Goal: Transaction & Acquisition: Purchase product/service

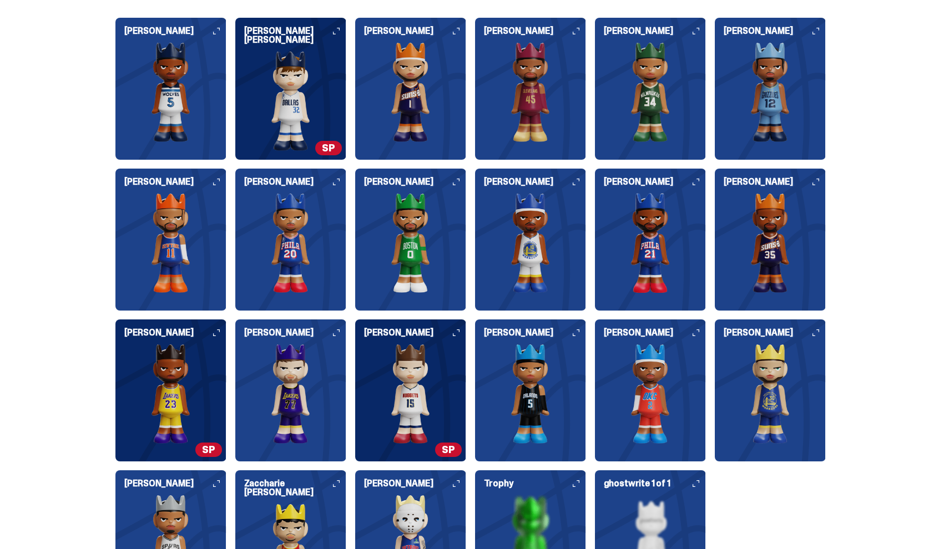
scroll to position [1199, 0]
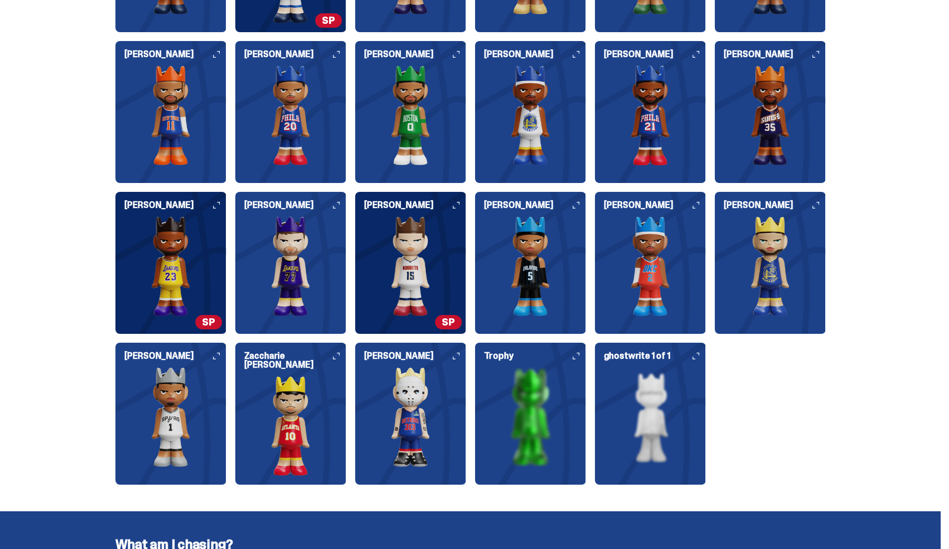
scroll to position [1338, 0]
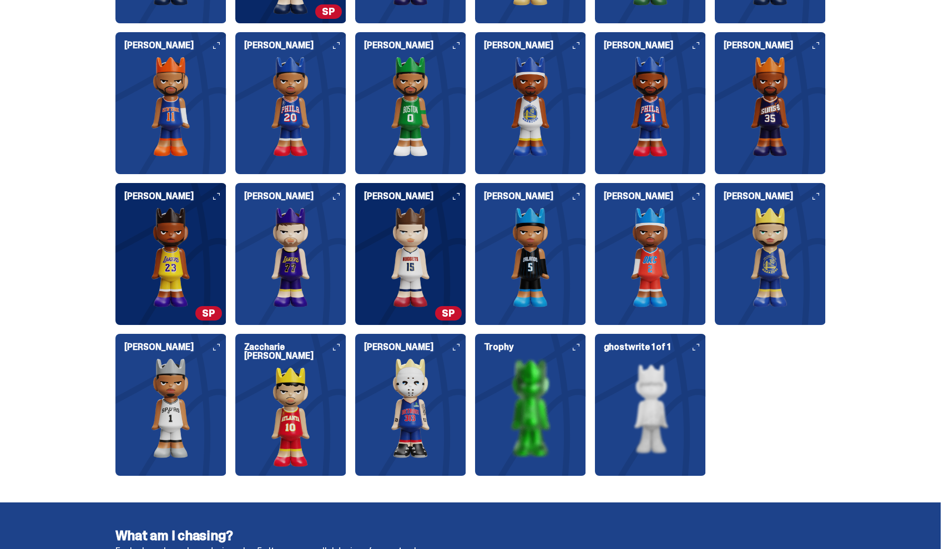
click at [661, 361] on img at bounding box center [650, 408] width 111 height 100
click at [706, 349] on h6 "ghostwrite 1 of 1" at bounding box center [655, 347] width 102 height 9
click at [590, 360] on div "[PERSON_NAME] [PERSON_NAME] [PERSON_NAME] [PERSON_NAME] [PERSON_NAME] [PERSON_N…" at bounding box center [470, 178] width 710 height 595
click at [580, 353] on div "Trophy" at bounding box center [530, 400] width 111 height 115
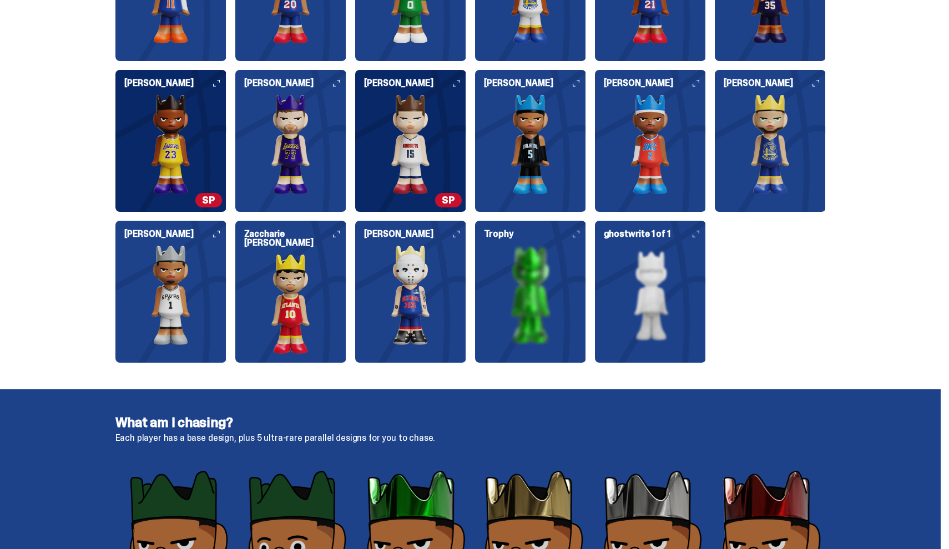
click at [547, 278] on img at bounding box center [530, 295] width 111 height 100
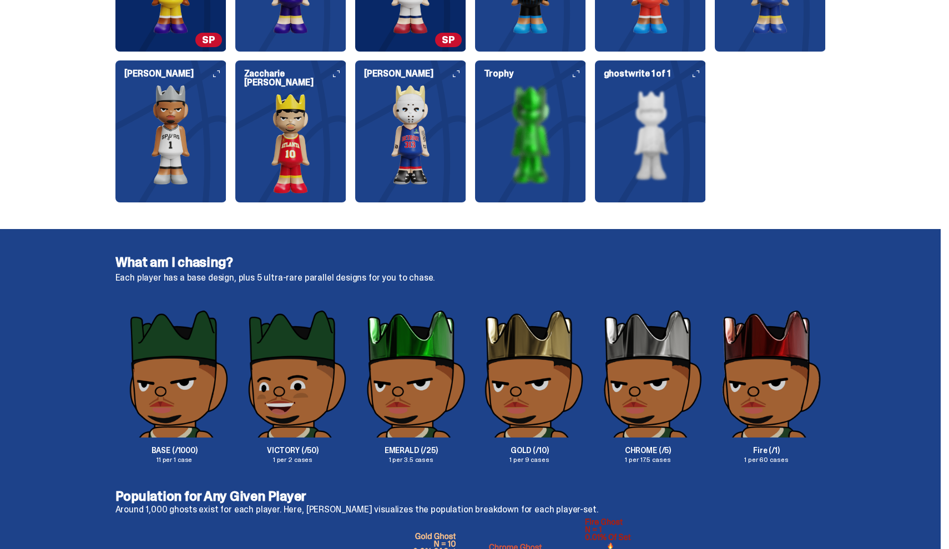
scroll to position [1622, 0]
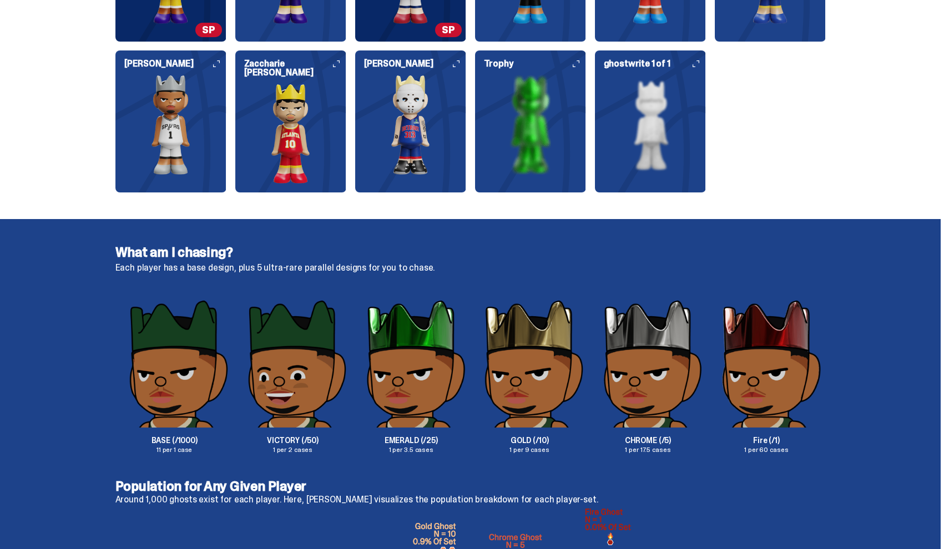
click at [536, 102] on img at bounding box center [530, 125] width 111 height 100
click at [579, 79] on img at bounding box center [530, 125] width 111 height 100
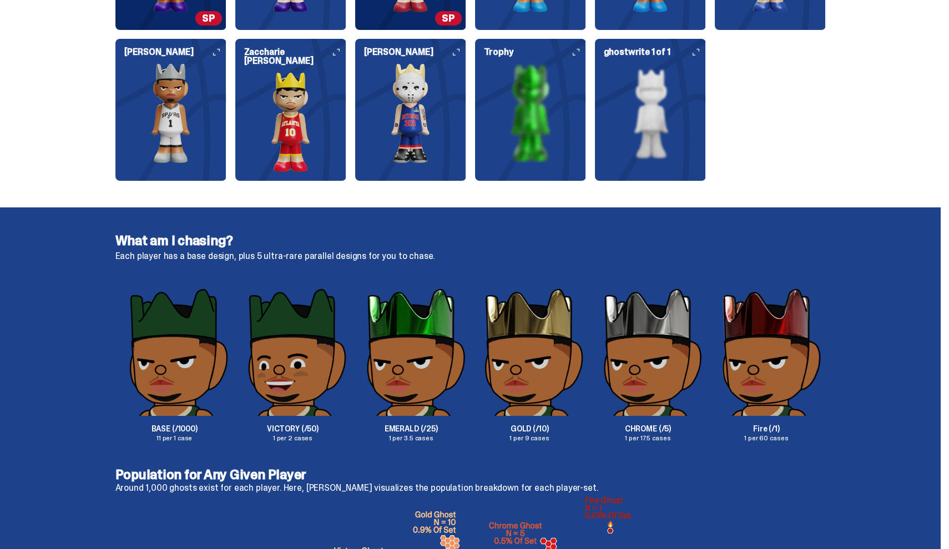
scroll to position [1605, 0]
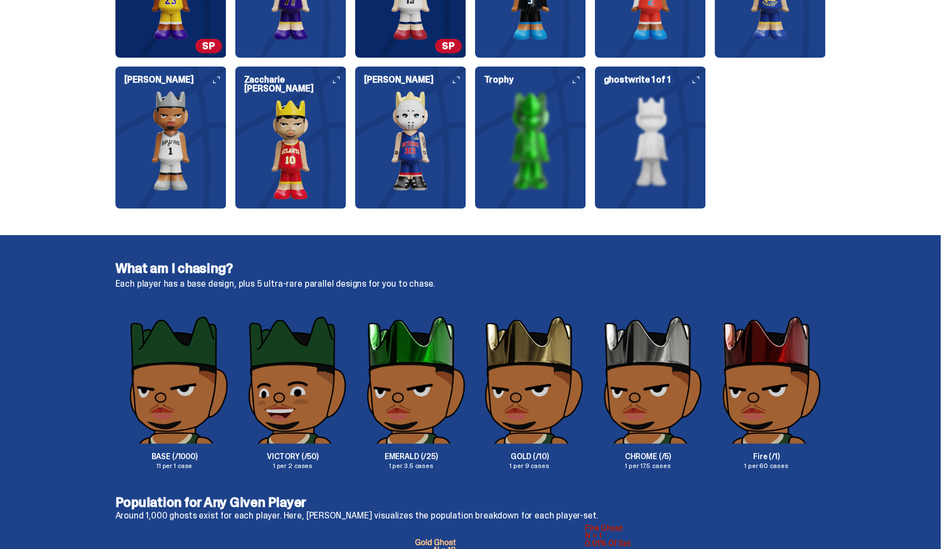
click at [573, 88] on div "Trophy" at bounding box center [530, 132] width 111 height 115
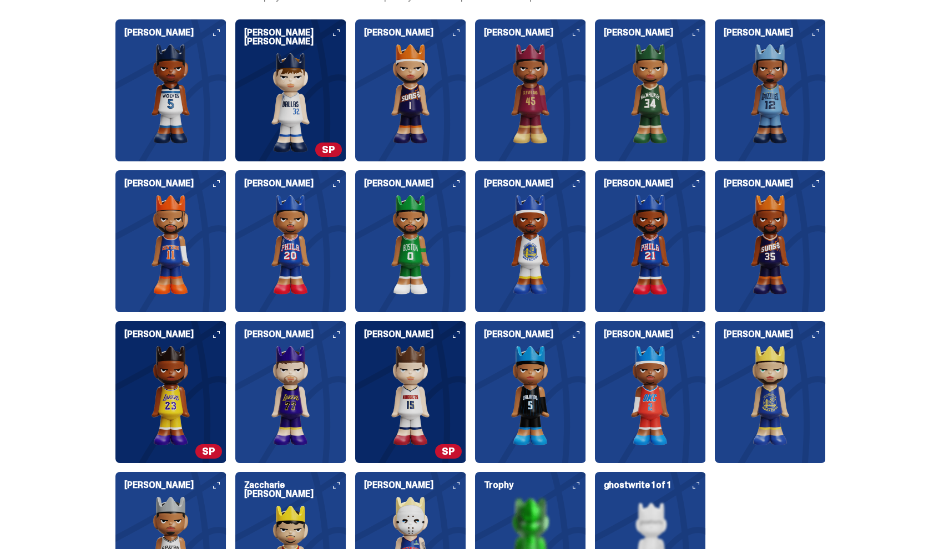
scroll to position [1202, 0]
